Goal: Task Accomplishment & Management: Manage account settings

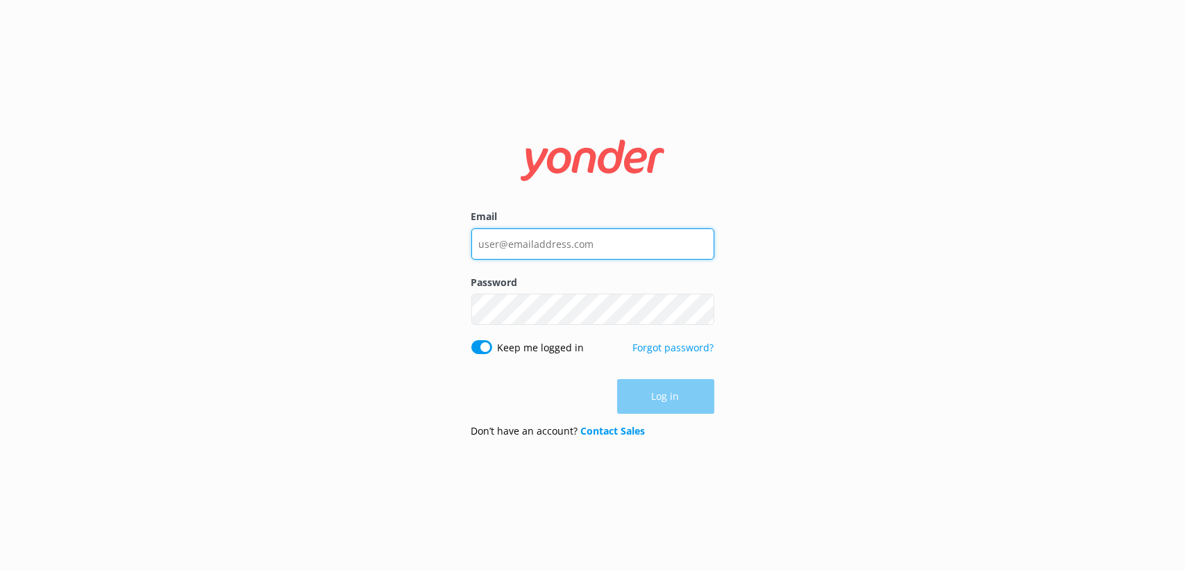
type input "[PERSON_NAME][EMAIL_ADDRESS][DOMAIN_NAME]"
click at [759, 375] on div "Email [PERSON_NAME][EMAIL_ADDRESS][DOMAIN_NAME] Password Show password Keep me …" at bounding box center [592, 285] width 1185 height 570
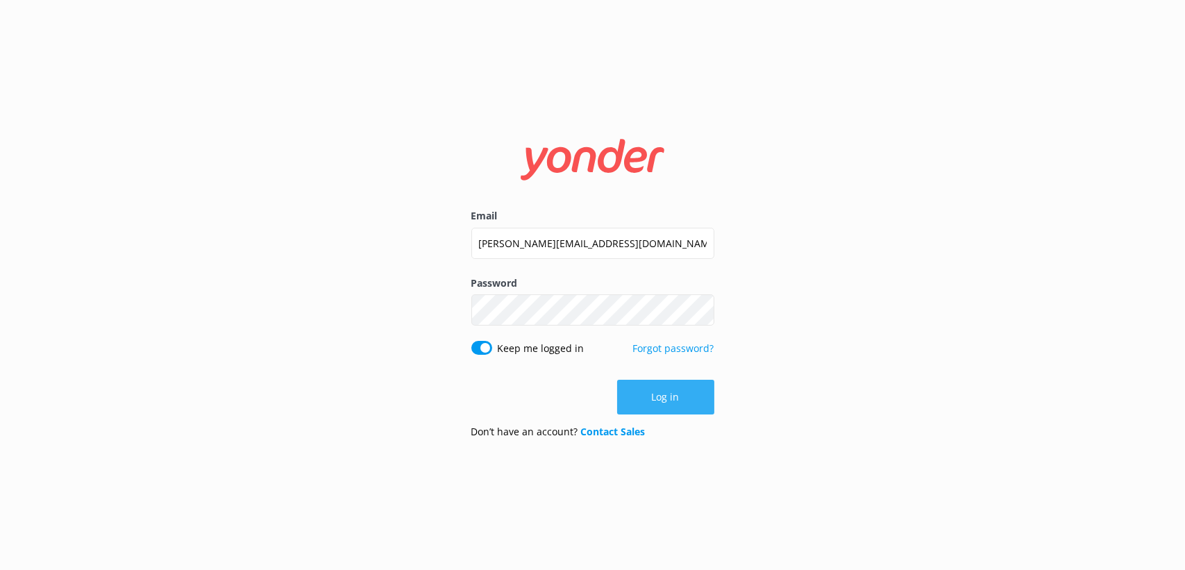
click at [677, 396] on button "Log in" at bounding box center [665, 397] width 97 height 35
